Goal: Transaction & Acquisition: Purchase product/service

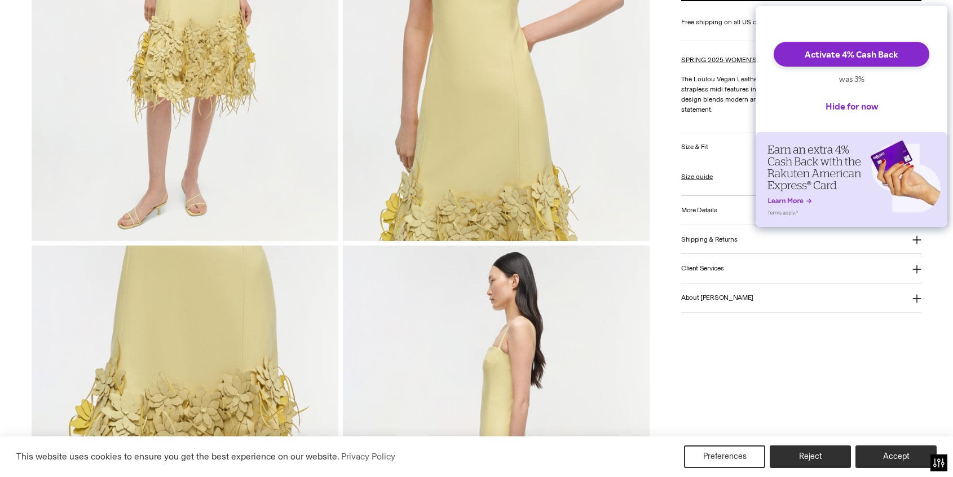
drag, startPoint x: 849, startPoint y: 121, endPoint x: 795, endPoint y: 118, distance: 54.2
click at [849, 118] on button "Hide for now" at bounding box center [852, 106] width 71 height 25
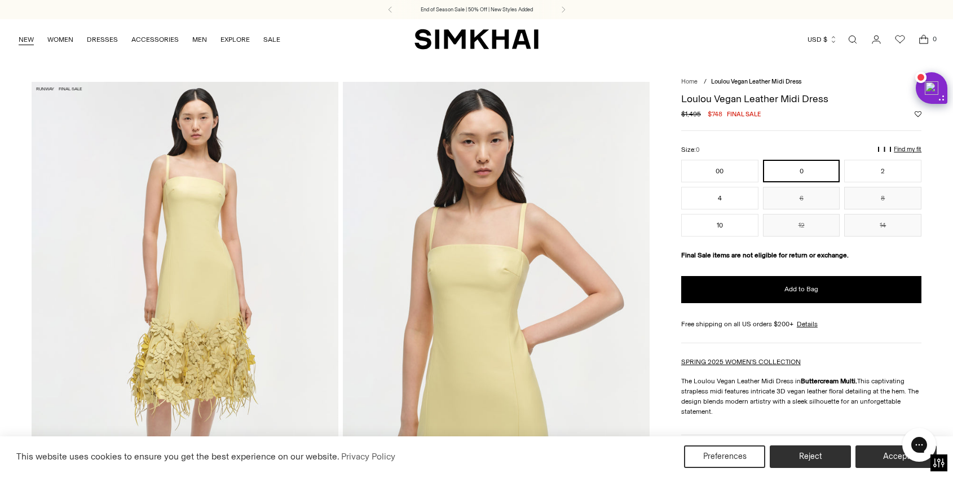
click at [22, 37] on link "NEW" at bounding box center [26, 39] width 15 height 25
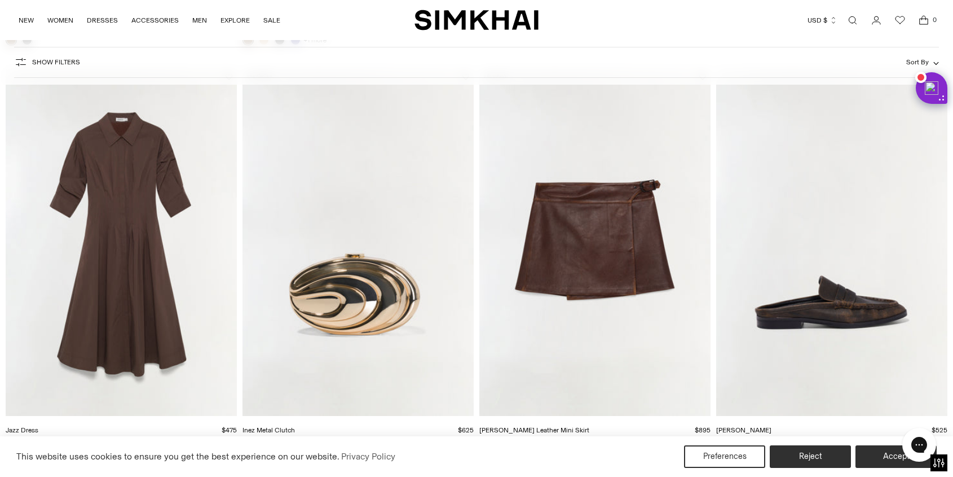
scroll to position [1402, 0]
